Goal: Transaction & Acquisition: Purchase product/service

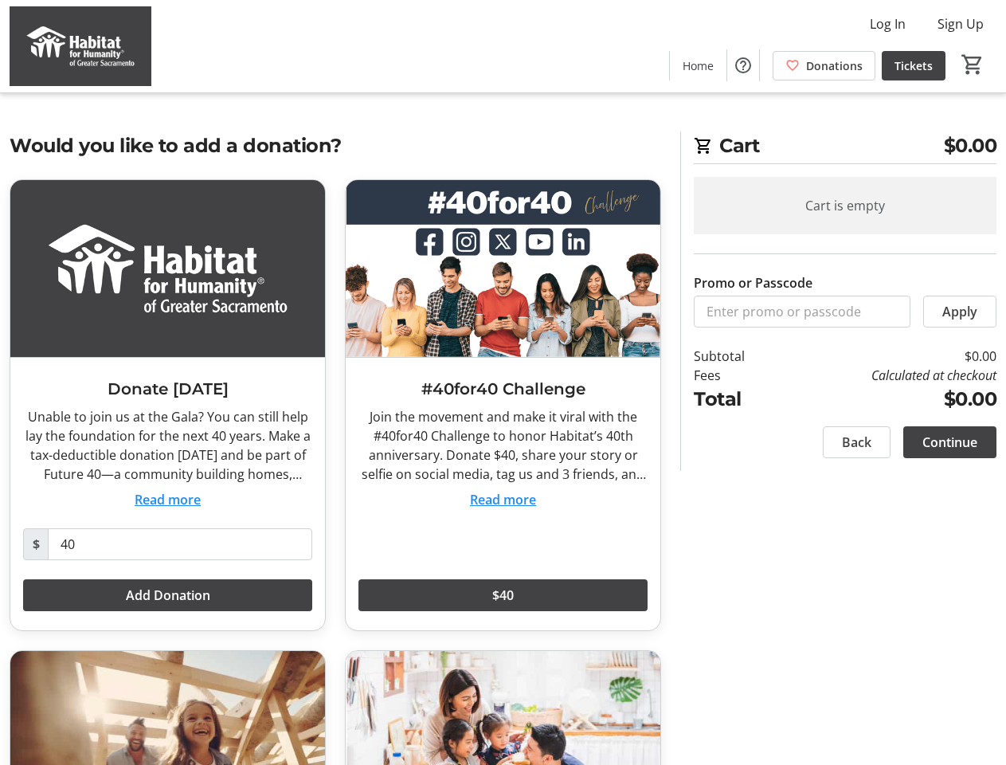
click at [503, 382] on h3 "#40for40 Challenge" at bounding box center [502, 389] width 289 height 24
click at [80, 46] on img at bounding box center [81, 46] width 142 height 80
